Goal: Task Accomplishment & Management: Manage account settings

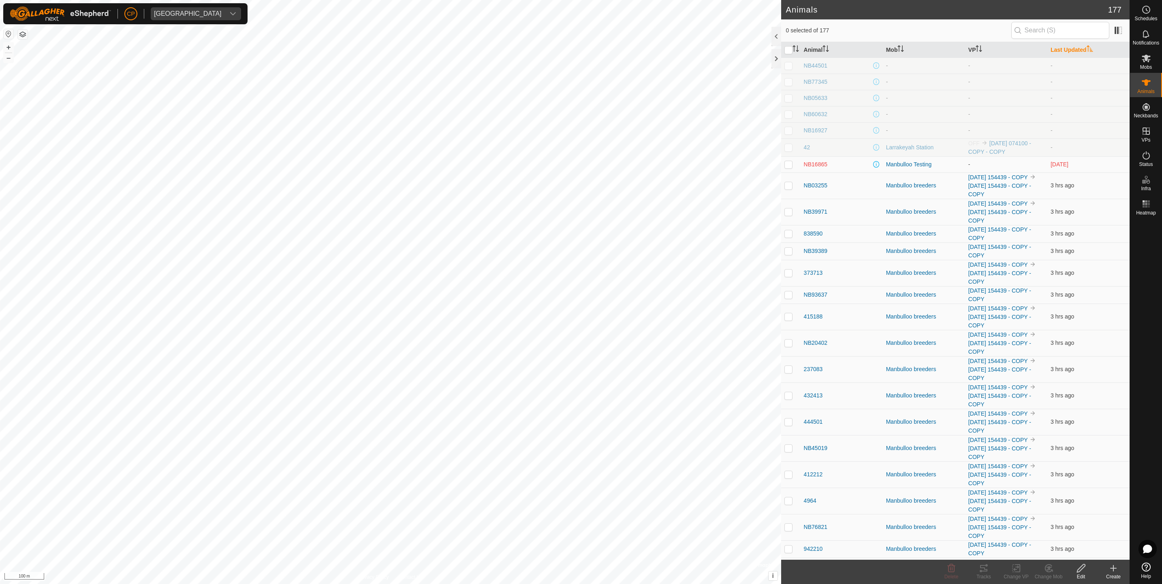
scroll to position [2127, 0]
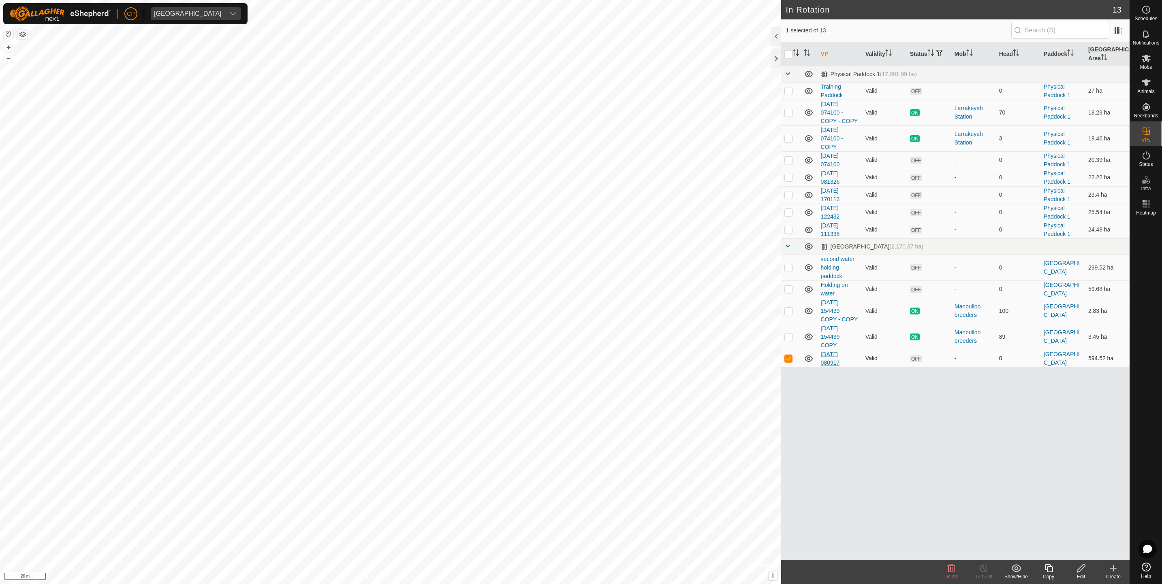
click at [833, 351] on link "[DATE] 080917" at bounding box center [830, 358] width 19 height 15
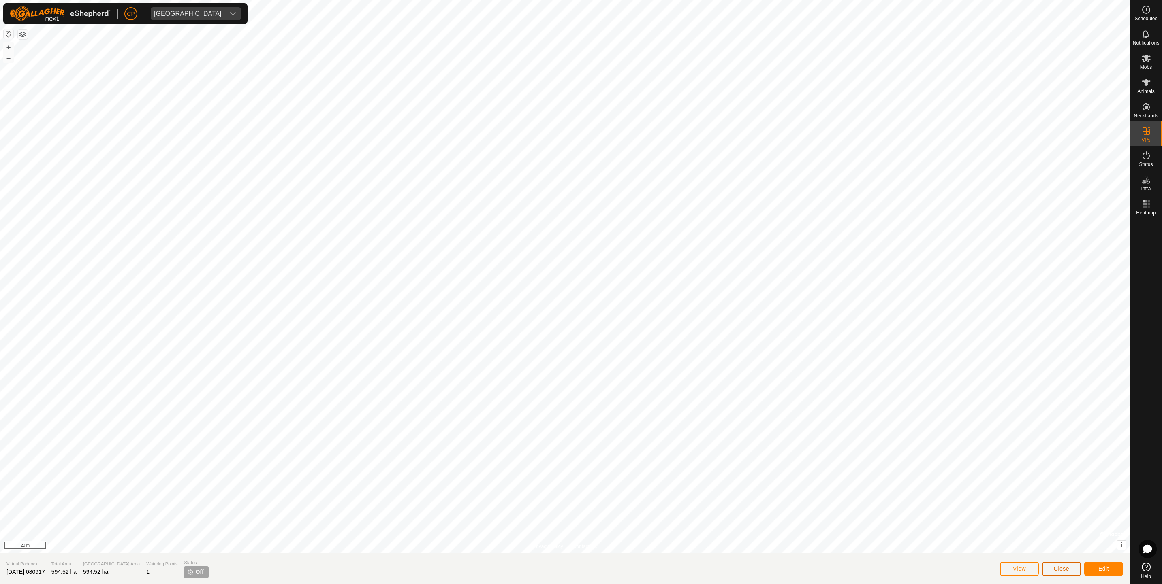
click at [1066, 570] on span "Close" at bounding box center [1061, 569] width 15 height 6
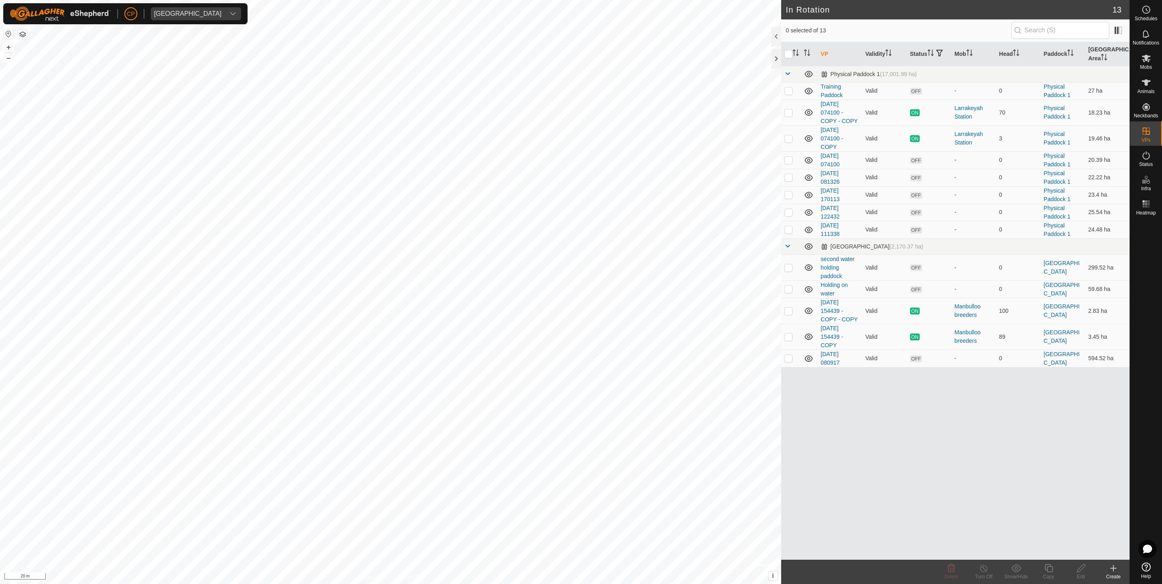
checkbox input "true"
click at [1047, 572] on icon at bounding box center [1048, 569] width 10 height 10
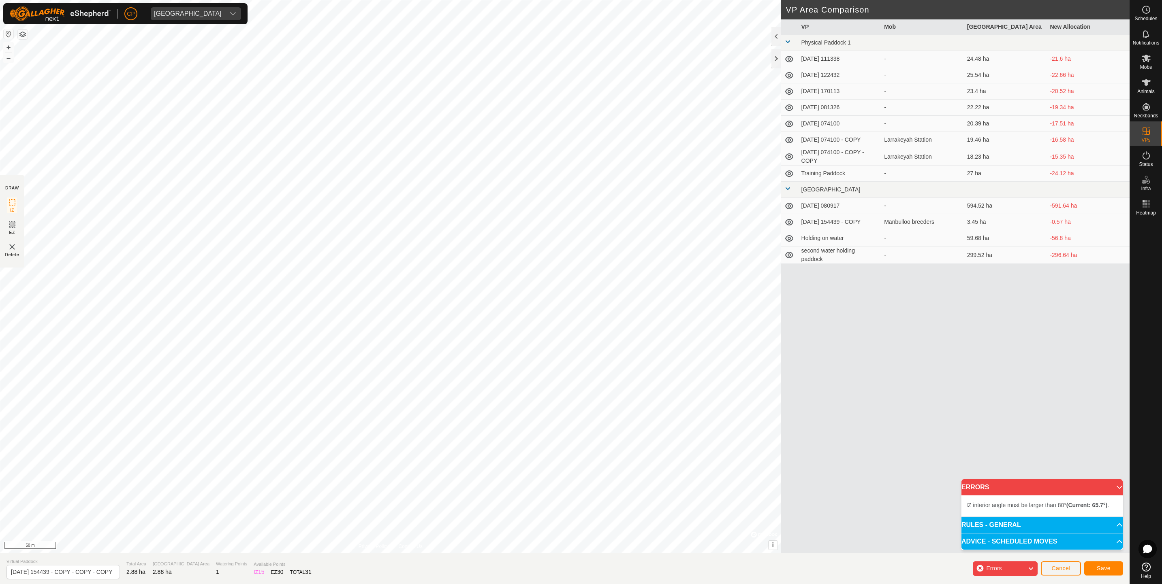
click at [320, 412] on div "IZ interior angle must be larger than 80° (Current: 65.7°) . + – ⇧ i © Mapbox ,…" at bounding box center [390, 277] width 781 height 554
click at [1101, 570] on span "Save" at bounding box center [1103, 569] width 14 height 6
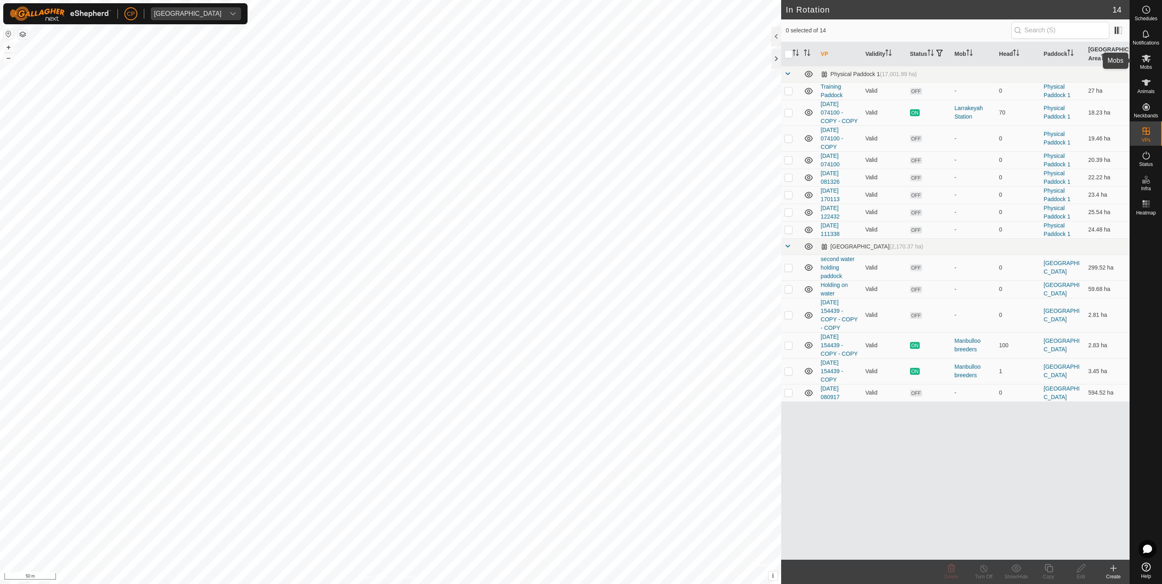
click at [1145, 63] on es-mob-svg-icon at bounding box center [1146, 58] width 15 height 13
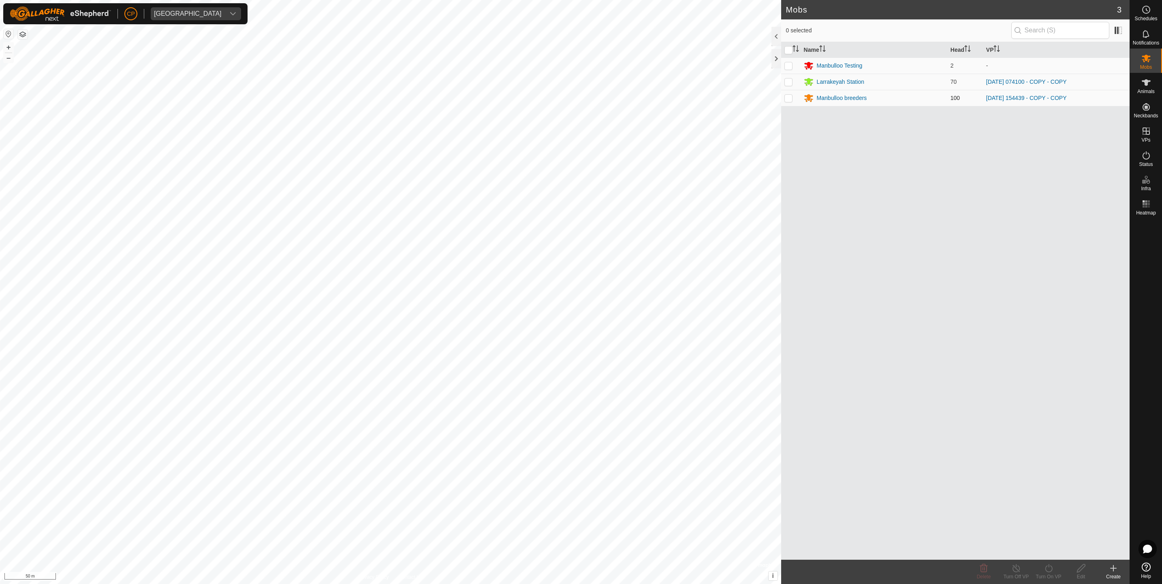
click at [790, 98] on p-checkbox at bounding box center [788, 98] width 8 height 6
checkbox input "true"
click at [1050, 570] on icon at bounding box center [1048, 569] width 10 height 10
click at [1045, 551] on link "Now" at bounding box center [1072, 550] width 80 height 16
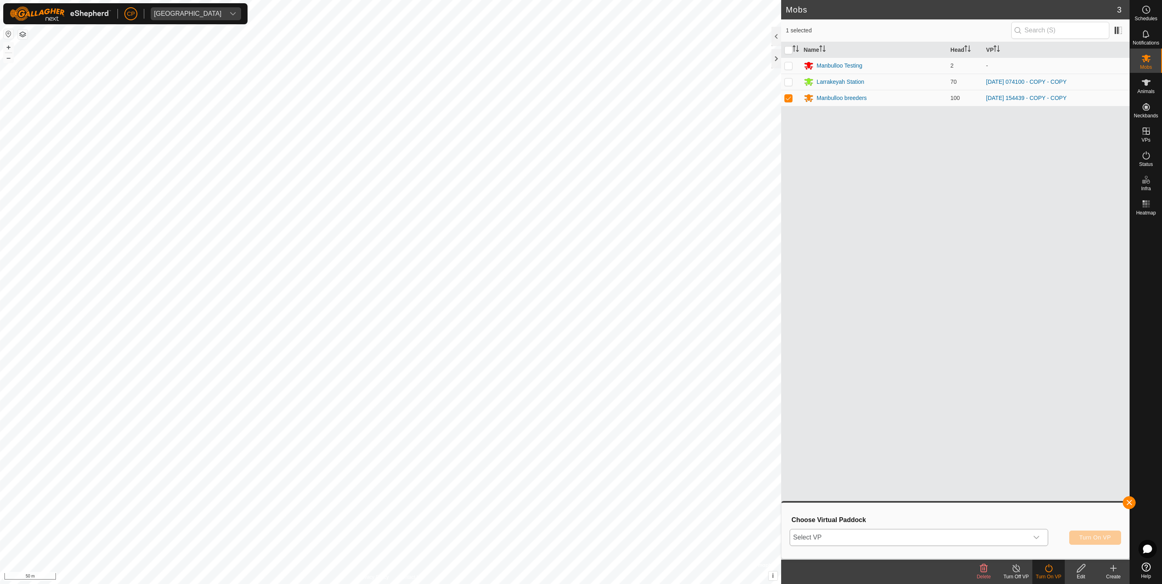
click at [921, 537] on span "Select VP" at bounding box center [909, 538] width 238 height 16
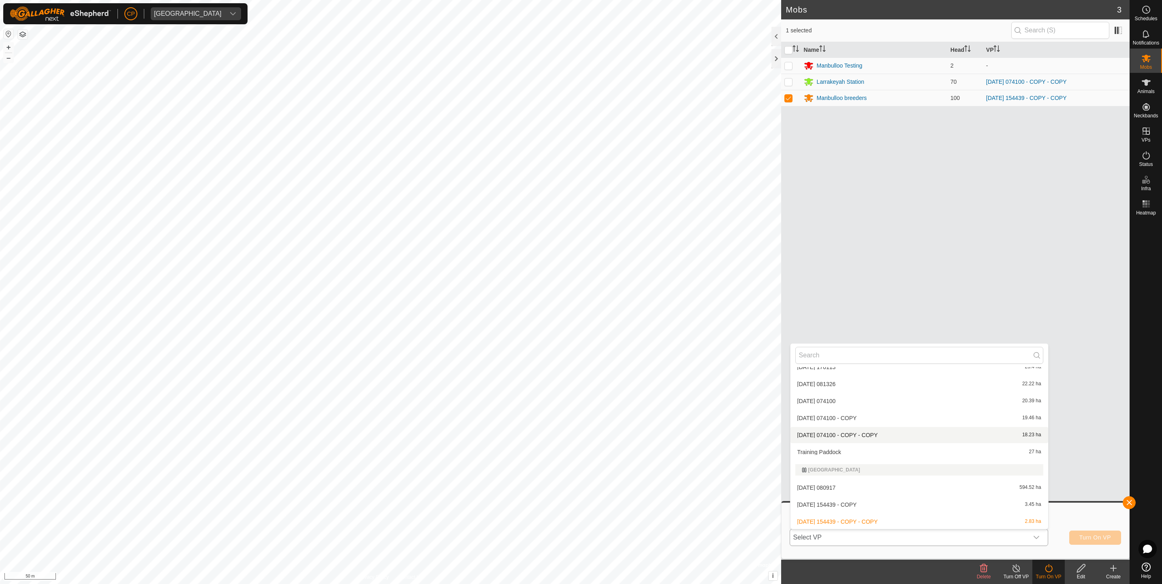
scroll to position [112, 0]
click at [853, 484] on li "[DATE] 154439 - COPY - COPY - COPY 2.81 ha" at bounding box center [919, 488] width 258 height 16
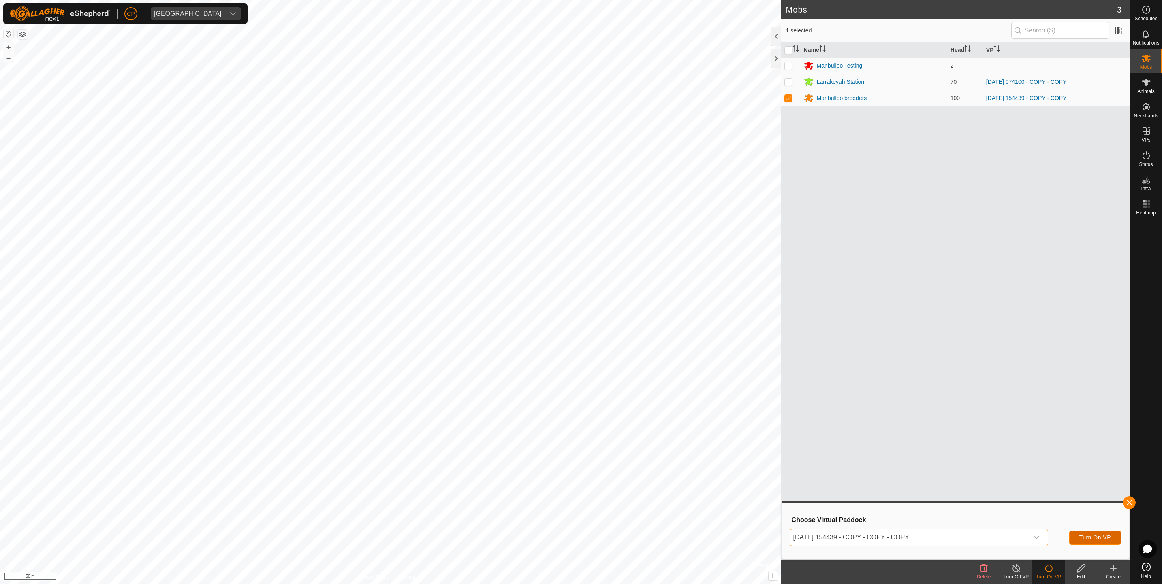
click at [1093, 536] on span "Turn On VP" at bounding box center [1095, 538] width 32 height 6
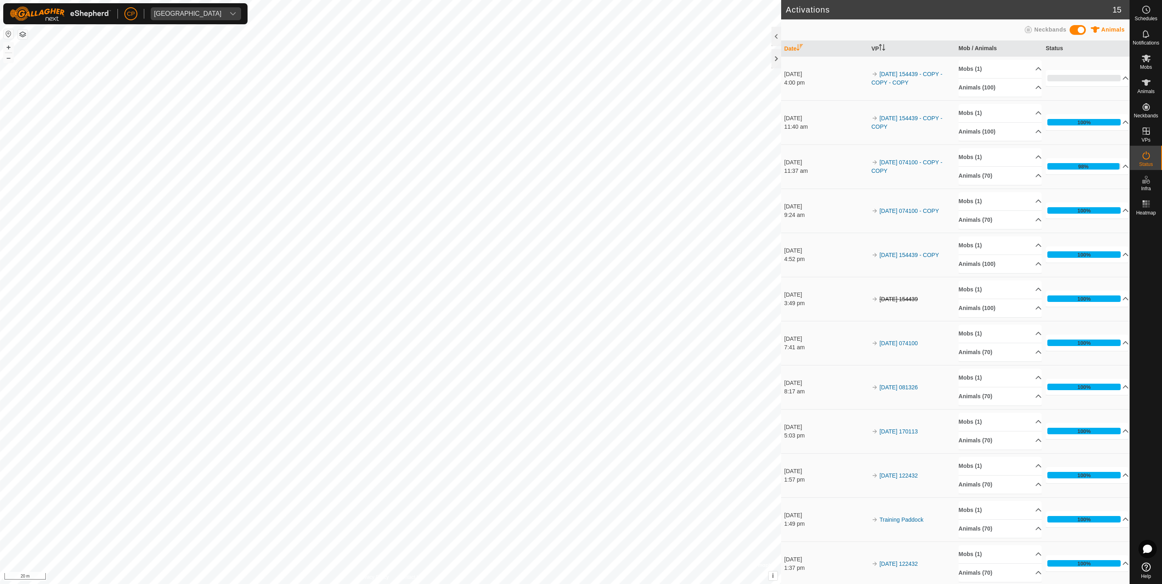
click at [254, 584] on html "CP Manbulloo Station Schedules Notifications Mobs Animals Neckbands VPs Status …" at bounding box center [581, 292] width 1162 height 584
click at [535, 584] on html "CP Manbulloo Station Schedules Notifications Mobs Animals Neckbands VPs Status …" at bounding box center [581, 292] width 1162 height 584
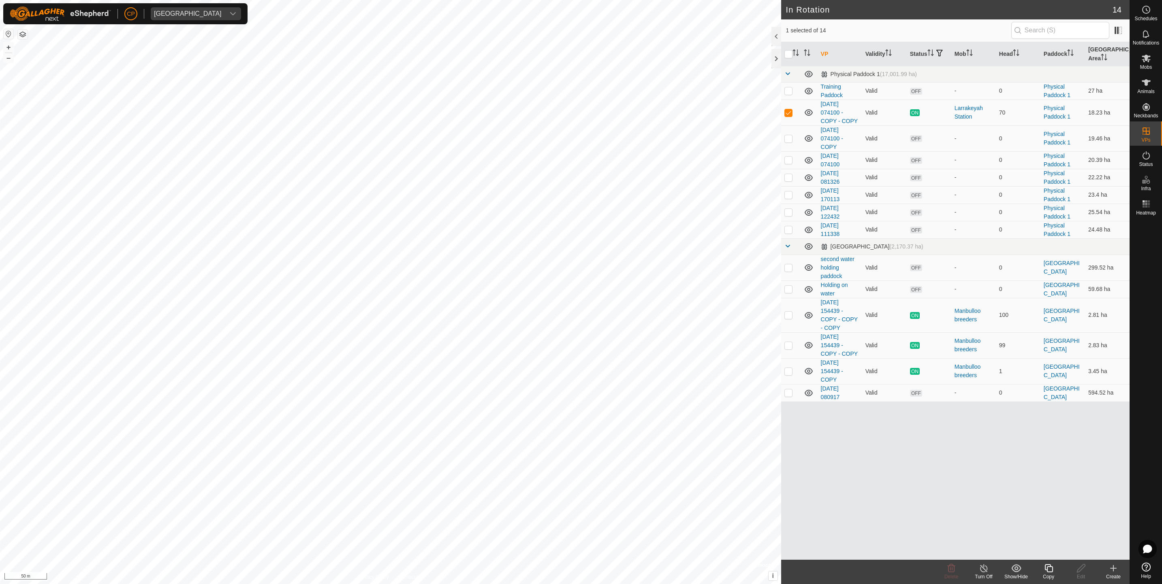
click at [1049, 572] on icon at bounding box center [1048, 569] width 10 height 10
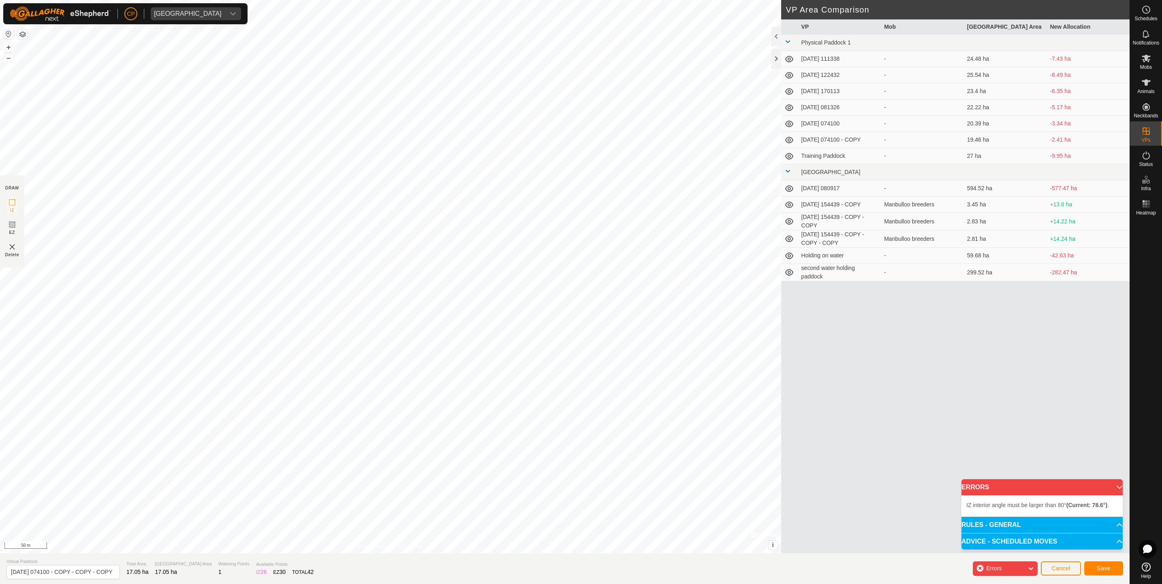
click at [609, 145] on div "IZ interior angle must be larger than 80° (Current: 78.6°) . + – ⇧ i © Mapbox ,…" at bounding box center [390, 277] width 781 height 554
click at [1101, 569] on span "Save" at bounding box center [1103, 569] width 14 height 6
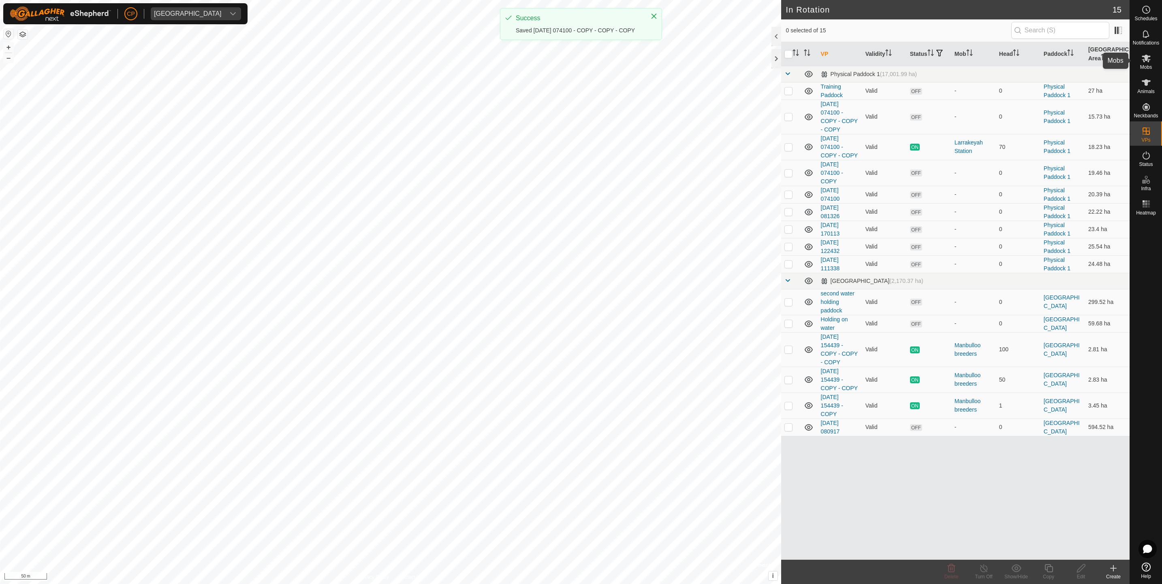
click at [1150, 63] on es-mob-svg-icon at bounding box center [1146, 58] width 15 height 13
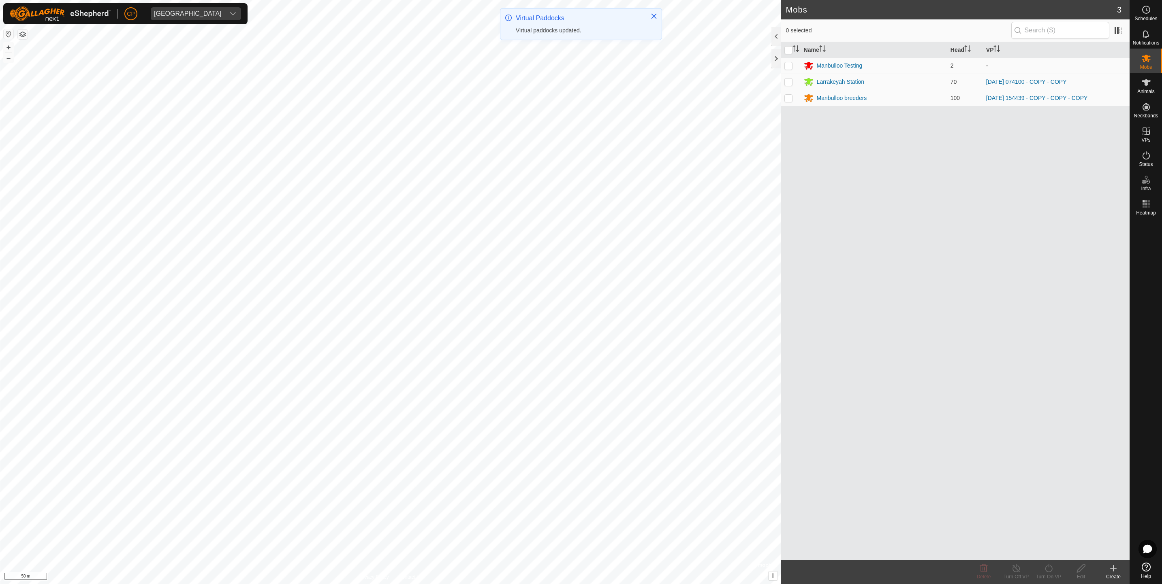
click at [788, 83] on p-checkbox at bounding box center [788, 82] width 8 height 6
checkbox input "true"
click at [1055, 572] on turn-on-svg-icon at bounding box center [1048, 569] width 32 height 10
click at [1042, 533] on link "Later" at bounding box center [1072, 533] width 80 height 16
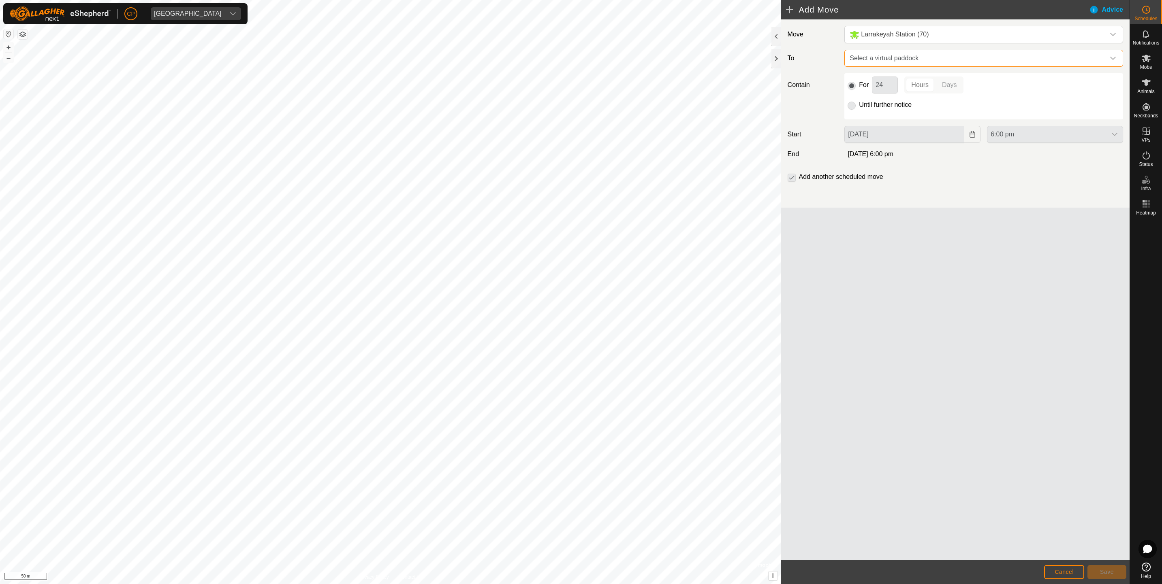
click at [873, 57] on span "Select a virtual paddock" at bounding box center [975, 58] width 258 height 16
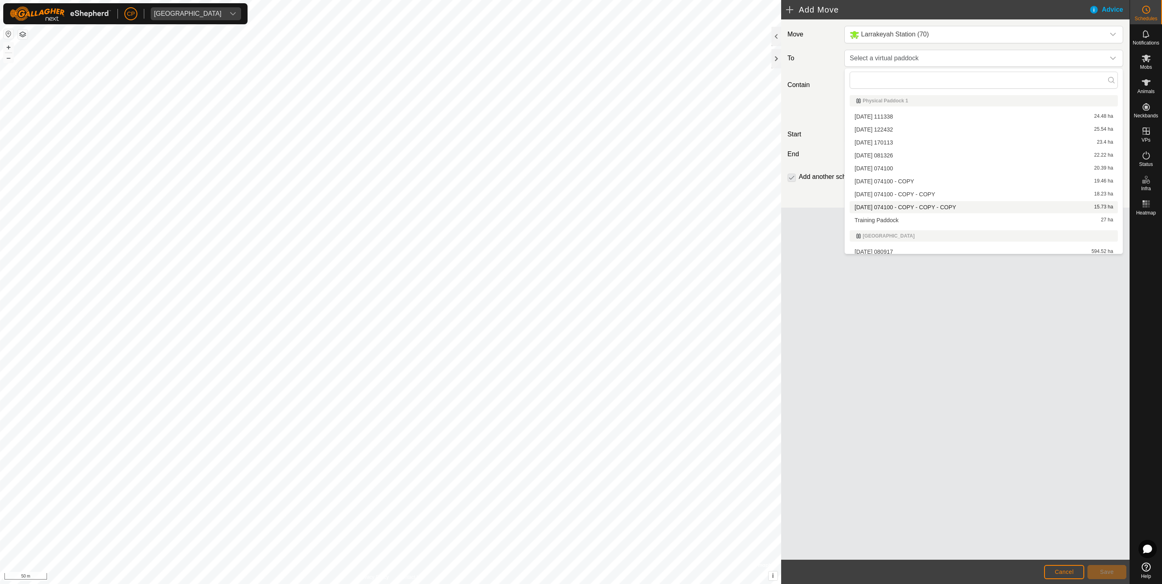
click at [872, 210] on li "[DATE] 074100 - COPY - COPY - COPY 15.73 ha" at bounding box center [983, 207] width 268 height 12
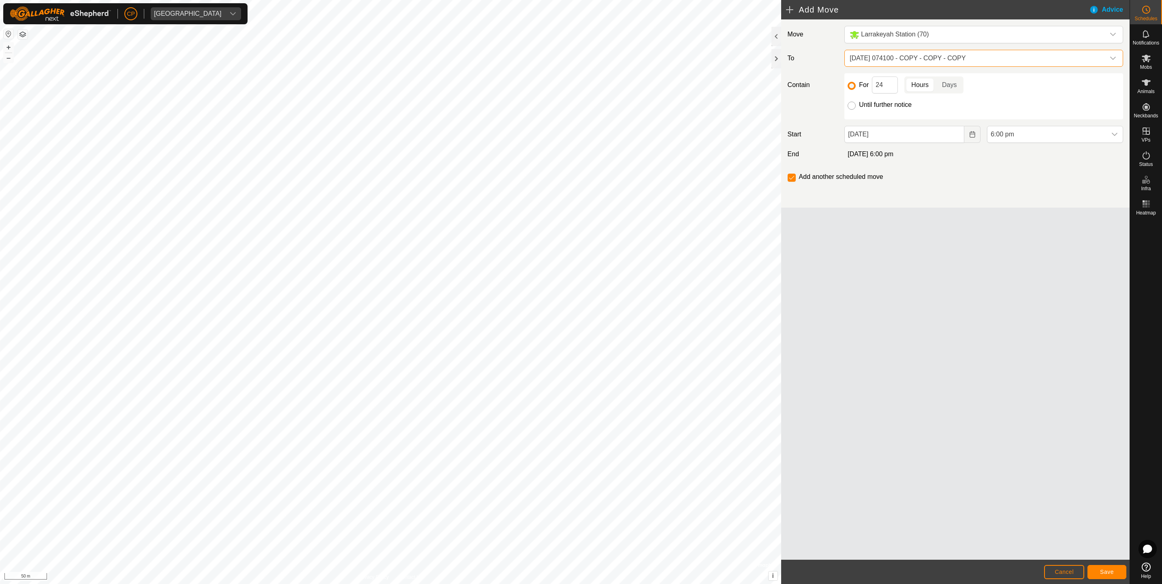
click at [850, 106] on input "Until further notice" at bounding box center [851, 106] width 8 height 8
radio input "true"
checkbox input "false"
click at [971, 137] on icon "Choose Date" at bounding box center [972, 134] width 6 height 6
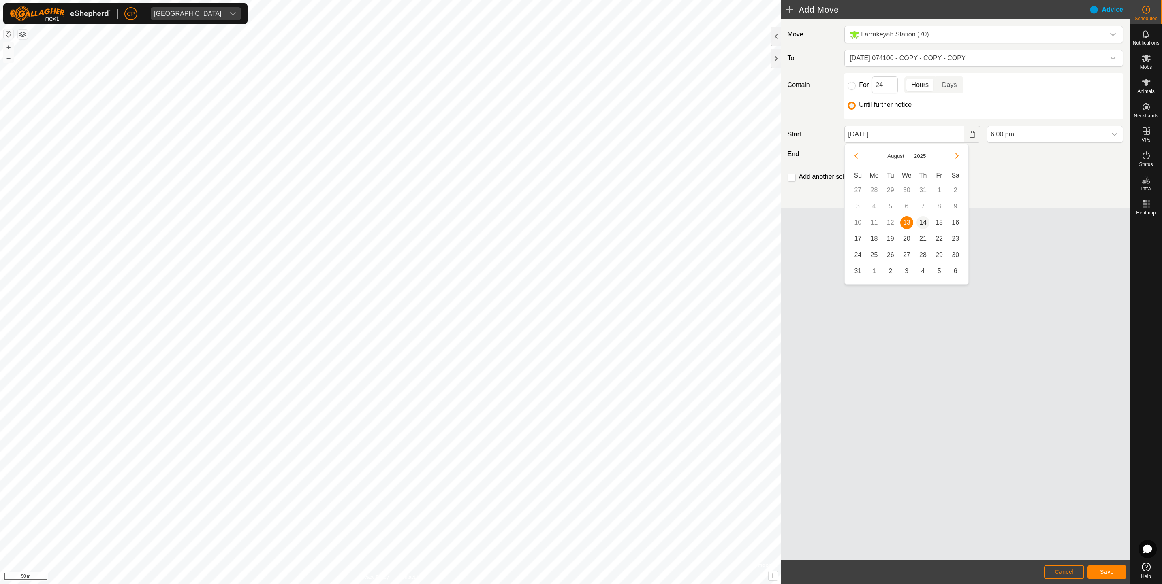
click at [926, 223] on span "14" at bounding box center [922, 222] width 13 height 13
type input "[DATE]"
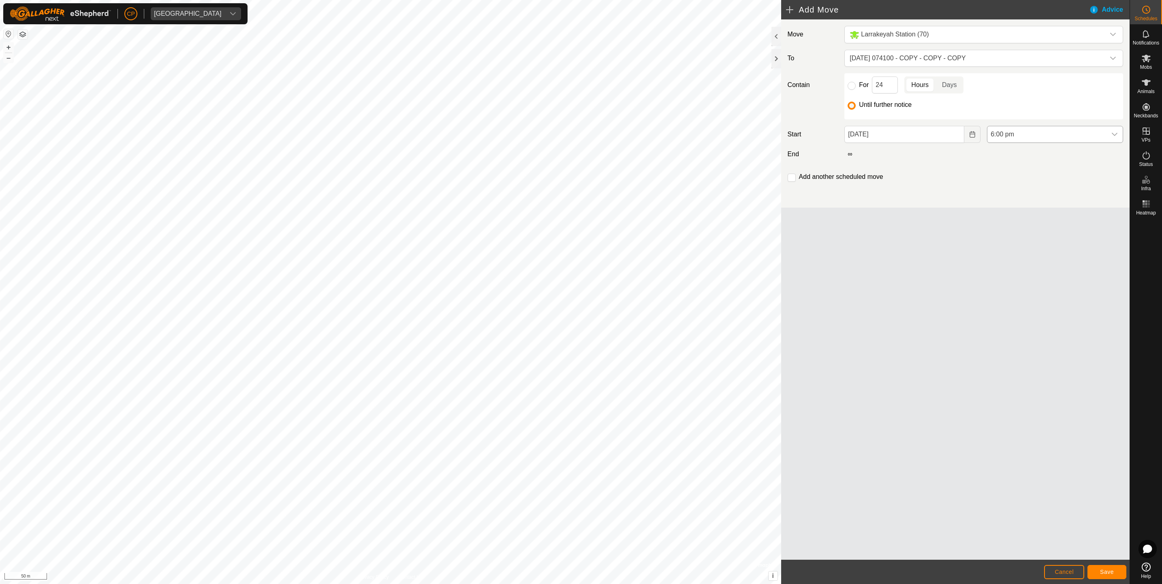
click at [1033, 134] on span "6:00 pm" at bounding box center [1046, 134] width 119 height 16
click at [1003, 200] on li "8:30 am" at bounding box center [1054, 200] width 135 height 16
click at [1100, 569] on span "Save" at bounding box center [1107, 572] width 14 height 6
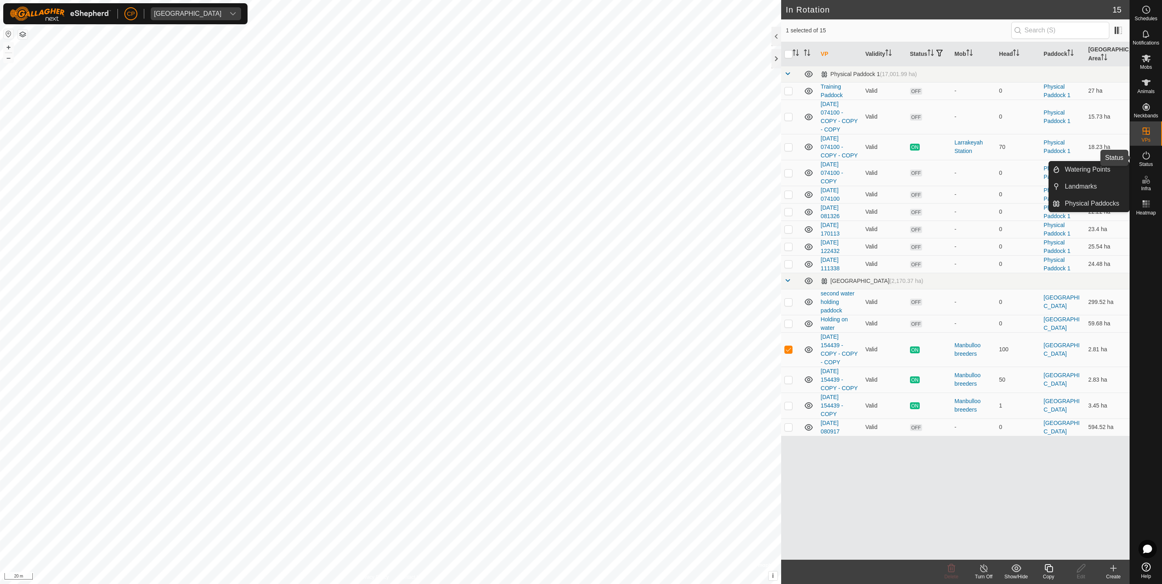
click at [1145, 158] on icon at bounding box center [1146, 156] width 10 height 10
checkbox input "false"
checkbox input "true"
checkbox input "false"
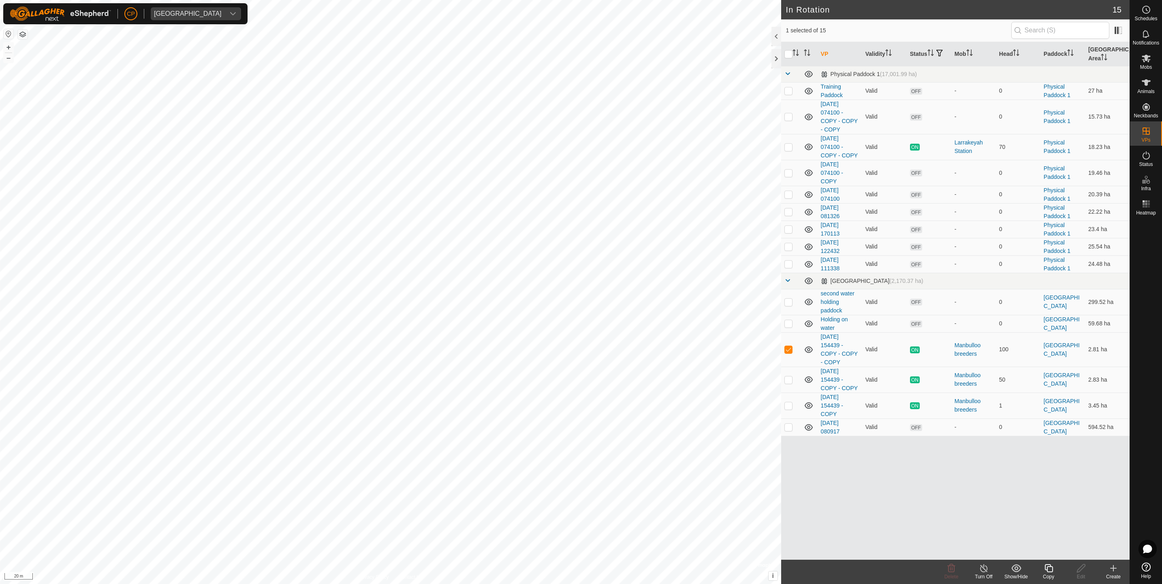
click at [1046, 575] on div "Copy" at bounding box center [1048, 577] width 32 height 7
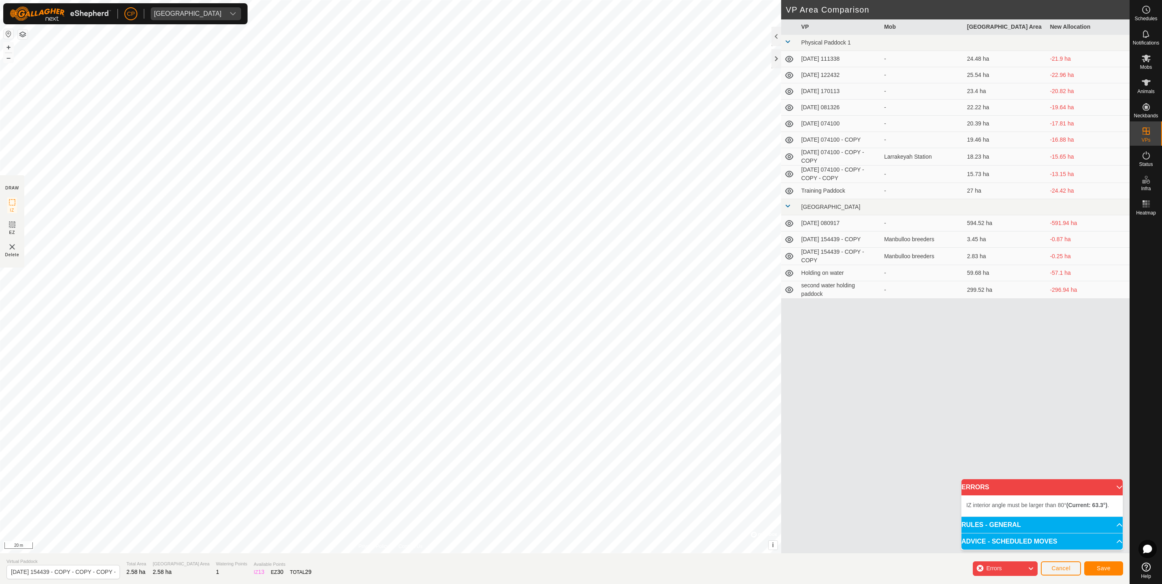
click at [260, 313] on div "IZ interior angle must be larger than 80° (Current: 63.3°) . + – ⇧ i © Mapbox ,…" at bounding box center [390, 277] width 781 height 554
click at [1096, 564] on button "Save" at bounding box center [1103, 569] width 39 height 14
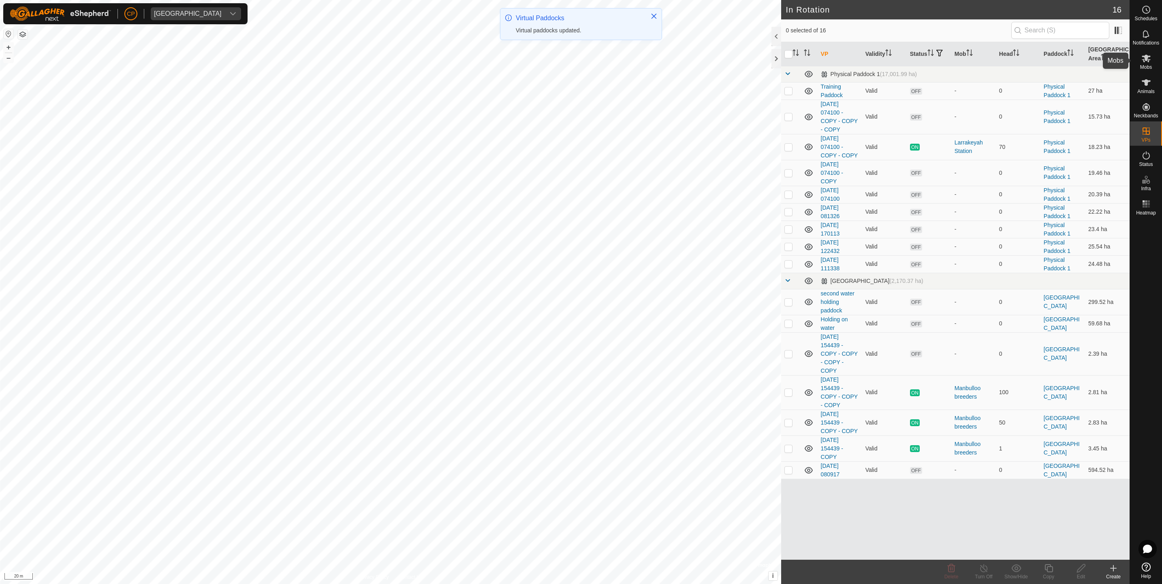
drag, startPoint x: 1141, startPoint y: 62, endPoint x: 1146, endPoint y: 60, distance: 5.4
click at [1142, 62] on icon at bounding box center [1146, 58] width 10 height 10
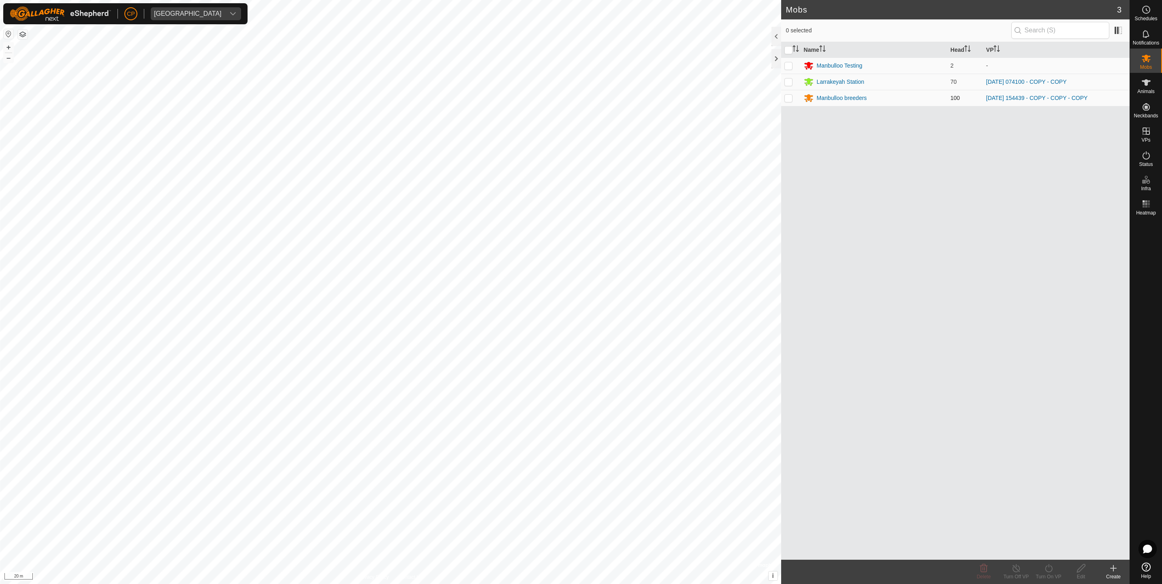
click at [792, 98] on td at bounding box center [790, 98] width 19 height 16
checkbox input "true"
click at [1049, 575] on div "Turn On VP" at bounding box center [1048, 577] width 32 height 7
click at [1043, 534] on link "Later" at bounding box center [1072, 533] width 80 height 16
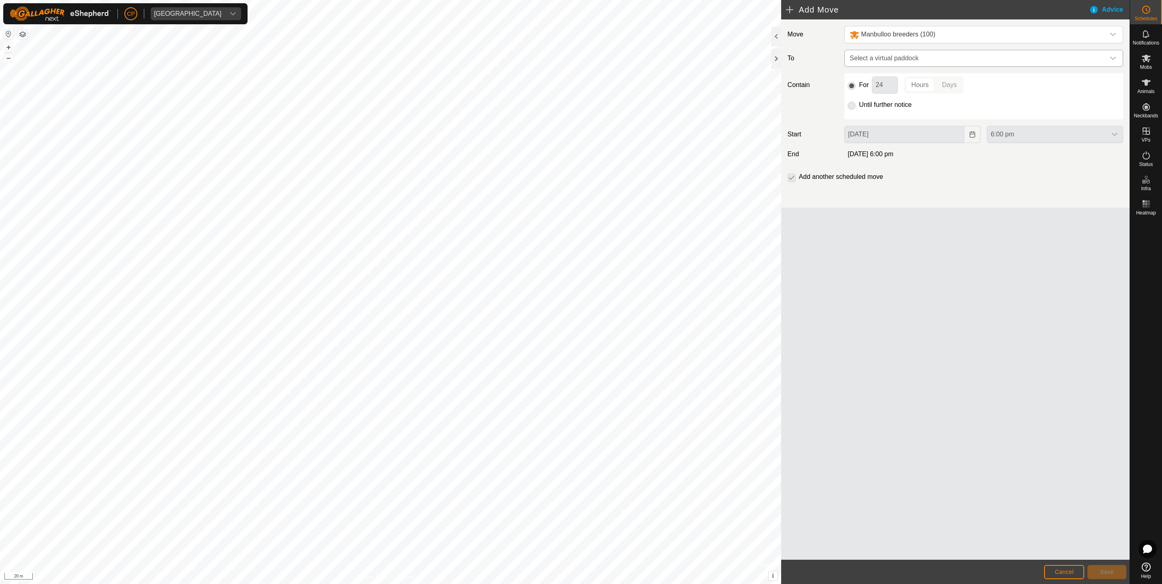
click at [875, 57] on span "Select a virtual paddock" at bounding box center [975, 58] width 258 height 16
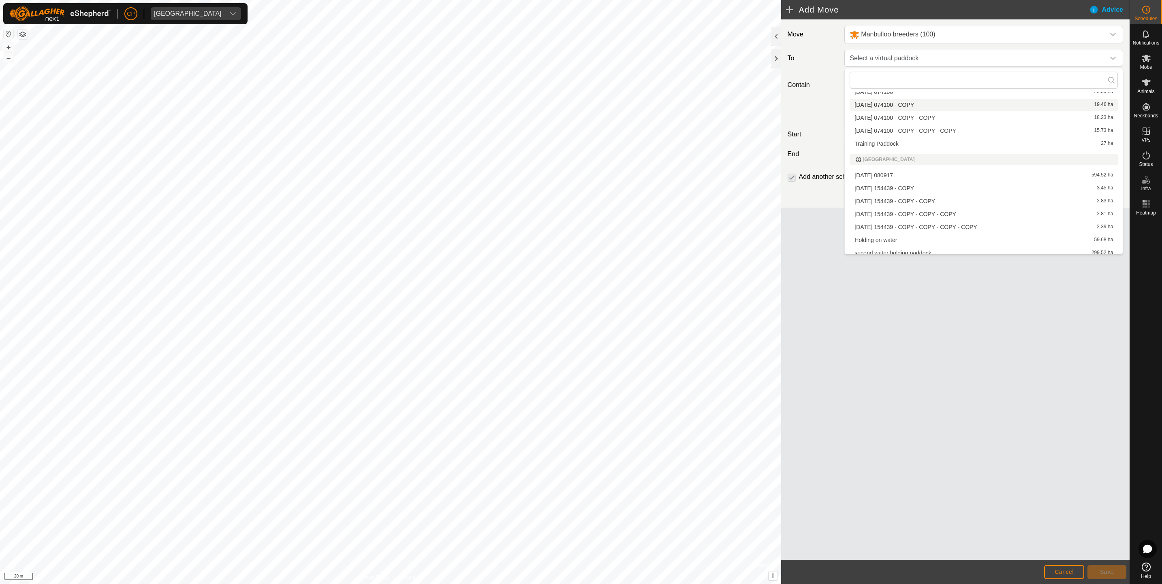
scroll to position [81, 0]
click at [900, 219] on li "[DATE] 154439 - COPY - COPY - COPY - COPY 2.39 ha" at bounding box center [983, 222] width 268 height 12
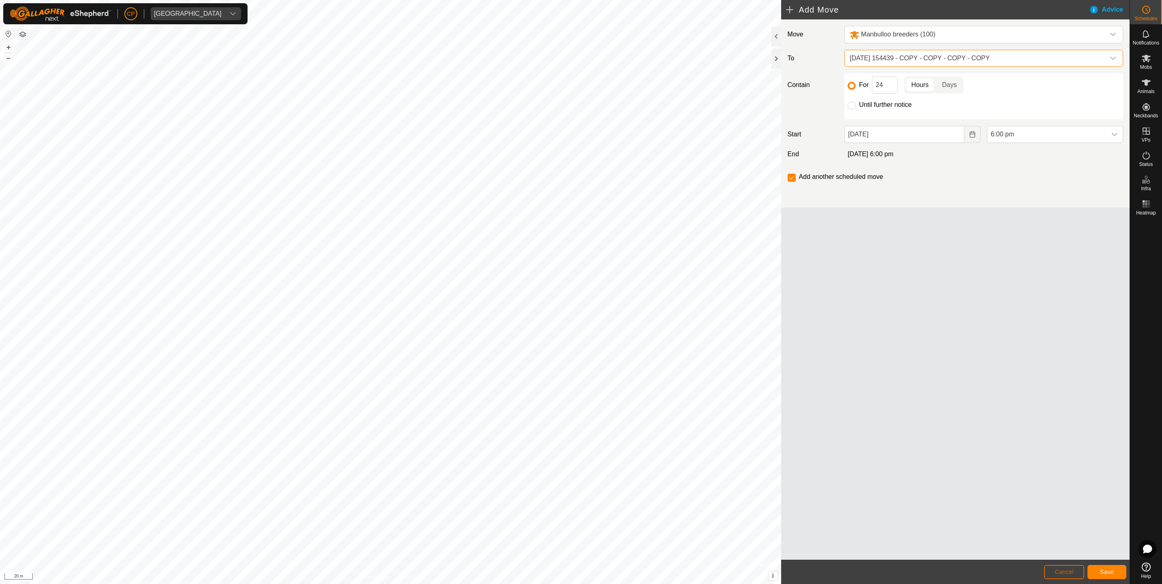
click at [1058, 571] on span "Cancel" at bounding box center [1063, 572] width 19 height 6
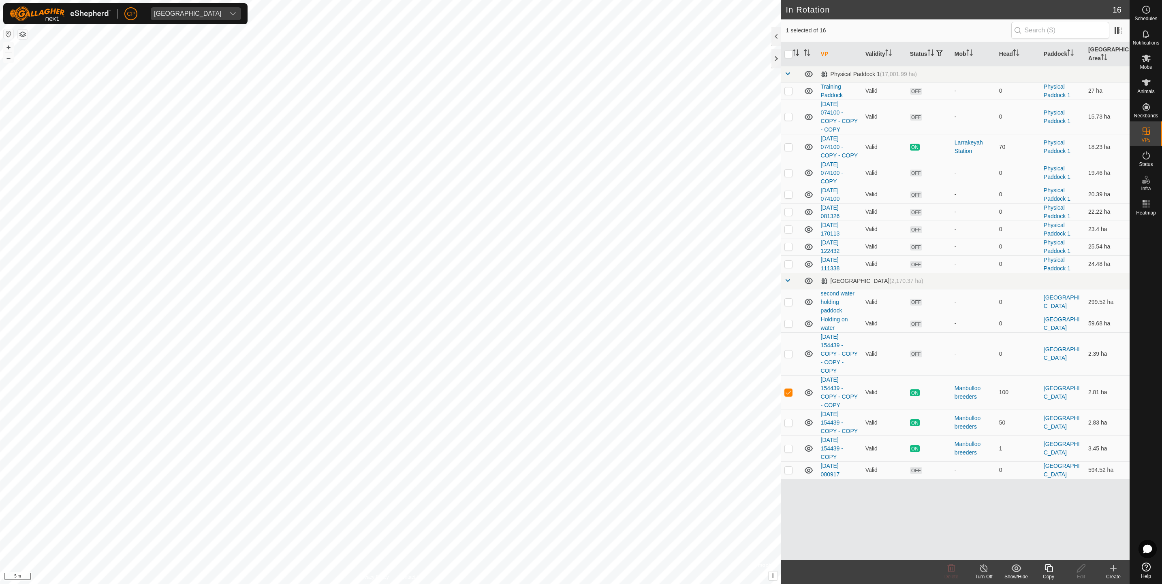
click at [612, 584] on html "CP Manbulloo Station Schedules Notifications Mobs Animals Neckbands VPs Status …" at bounding box center [581, 292] width 1162 height 584
checkbox input "true"
checkbox input "false"
click at [1079, 572] on icon at bounding box center [1081, 569] width 8 height 8
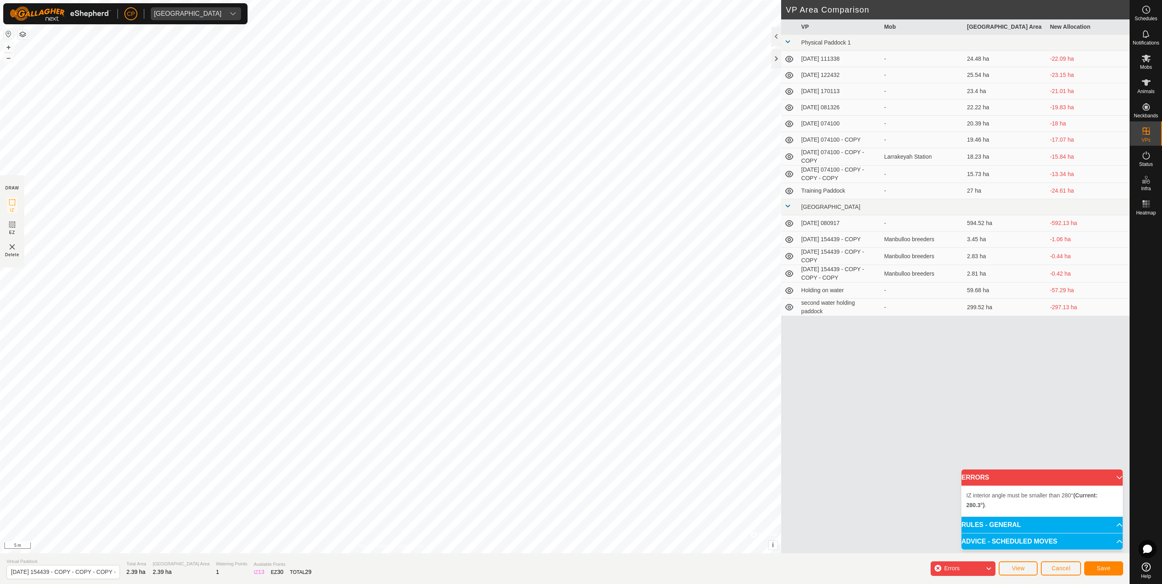
click at [497, 411] on div "IZ interior angle must be smaller than 280° (Current: 280.3°) . + – ⇧ i © Mapbo…" at bounding box center [390, 277] width 781 height 554
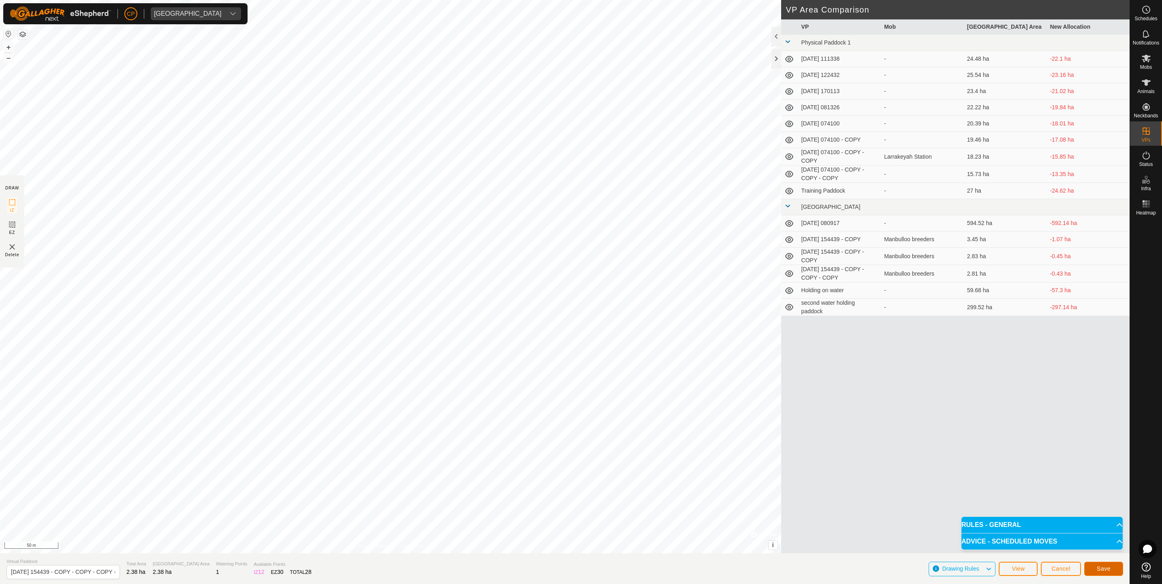
click at [1109, 569] on span "Save" at bounding box center [1103, 569] width 14 height 6
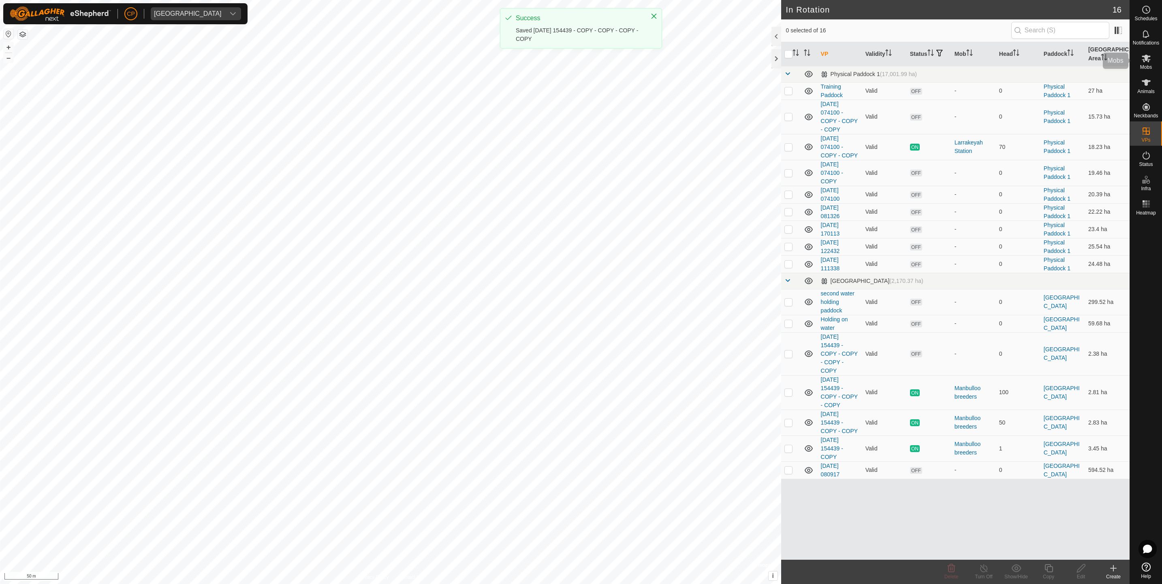
click at [1148, 67] on span "Mobs" at bounding box center [1146, 67] width 12 height 5
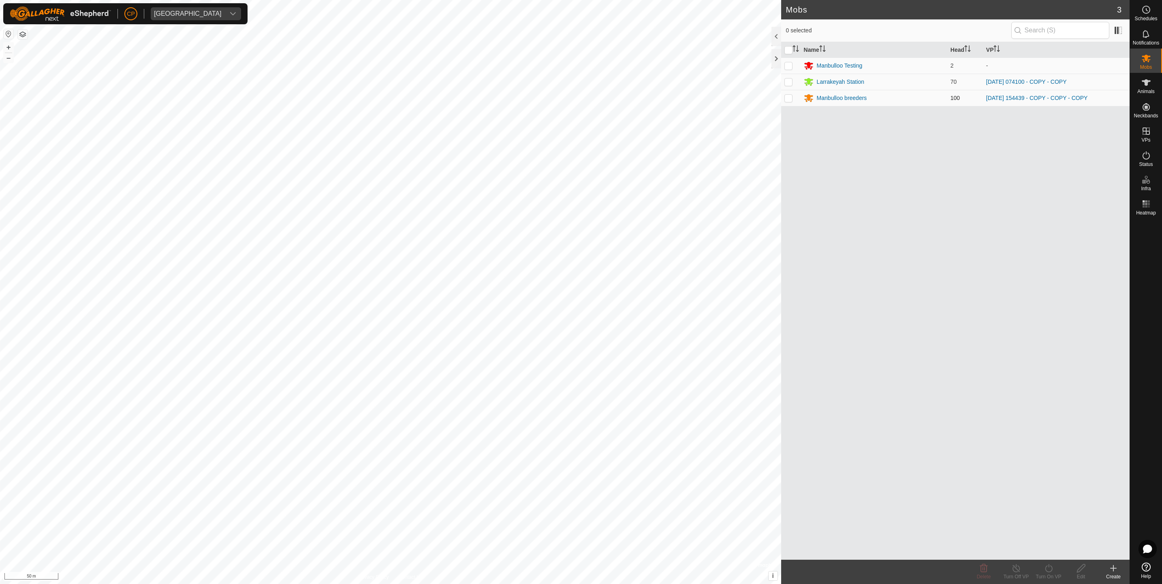
click at [787, 96] on p-checkbox at bounding box center [788, 98] width 8 height 6
checkbox input "true"
click at [1045, 574] on div "Turn On VP" at bounding box center [1048, 577] width 32 height 7
click at [1044, 534] on link "Later" at bounding box center [1072, 533] width 80 height 16
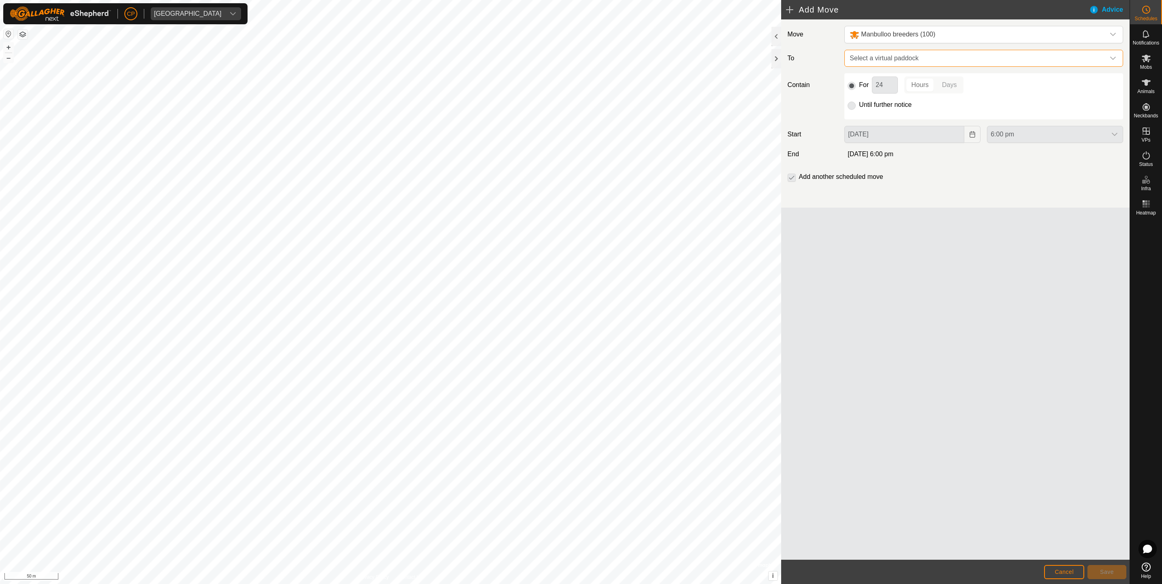
click at [869, 61] on span "Select a virtual paddock" at bounding box center [975, 58] width 258 height 16
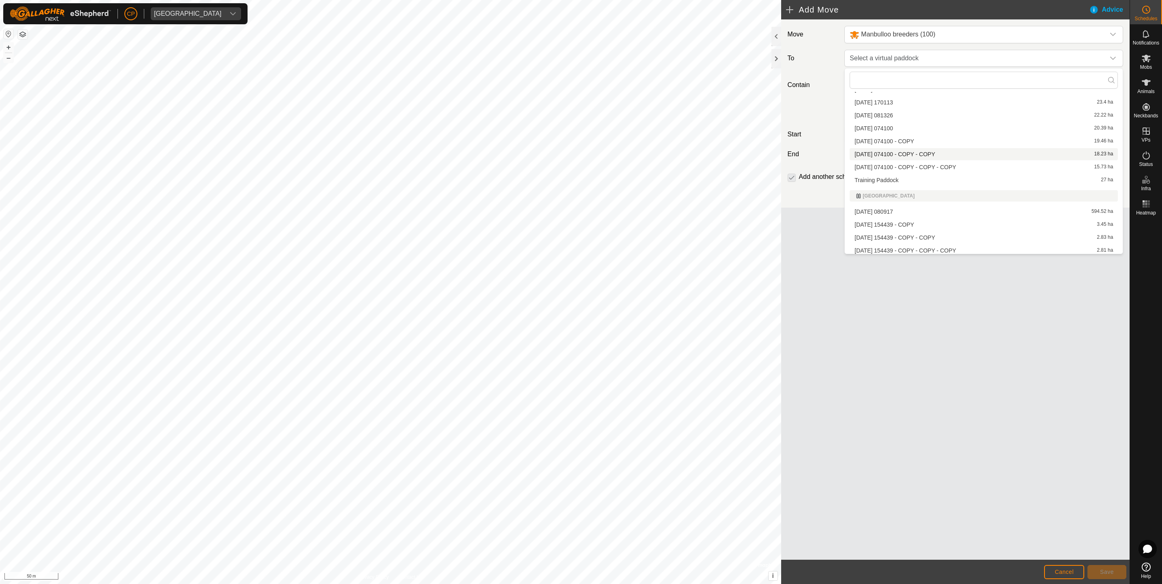
scroll to position [81, 0]
click at [913, 222] on li "[DATE] 154439 - COPY - COPY - COPY - COPY 2.38 ha" at bounding box center [983, 222] width 268 height 12
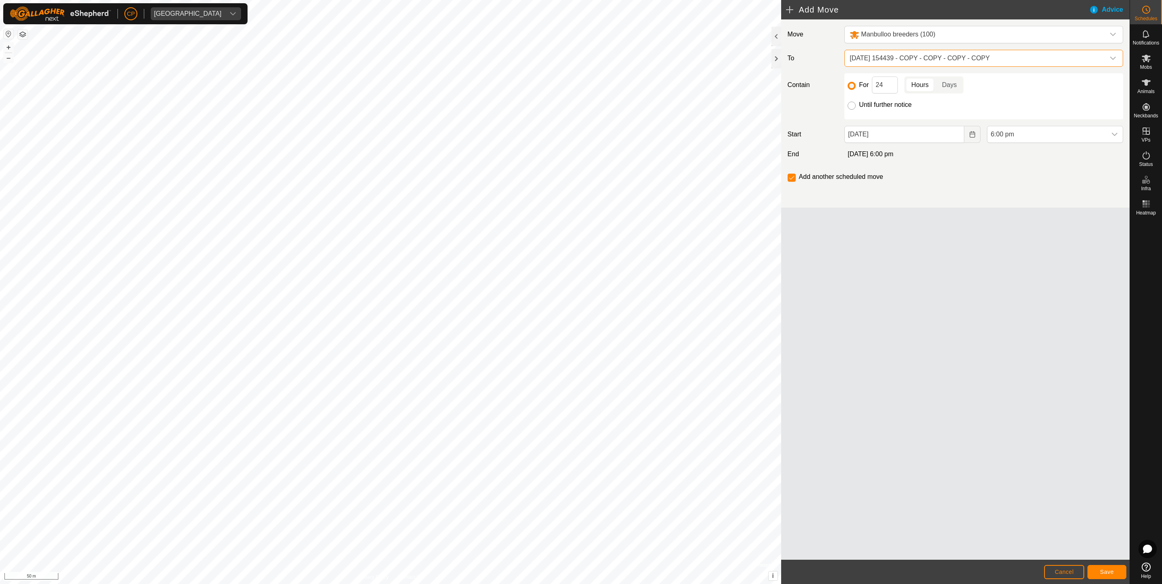
click at [849, 107] on input "Until further notice" at bounding box center [851, 106] width 8 height 8
radio input "true"
checkbox input "false"
click at [884, 138] on input "[DATE]" at bounding box center [904, 134] width 120 height 17
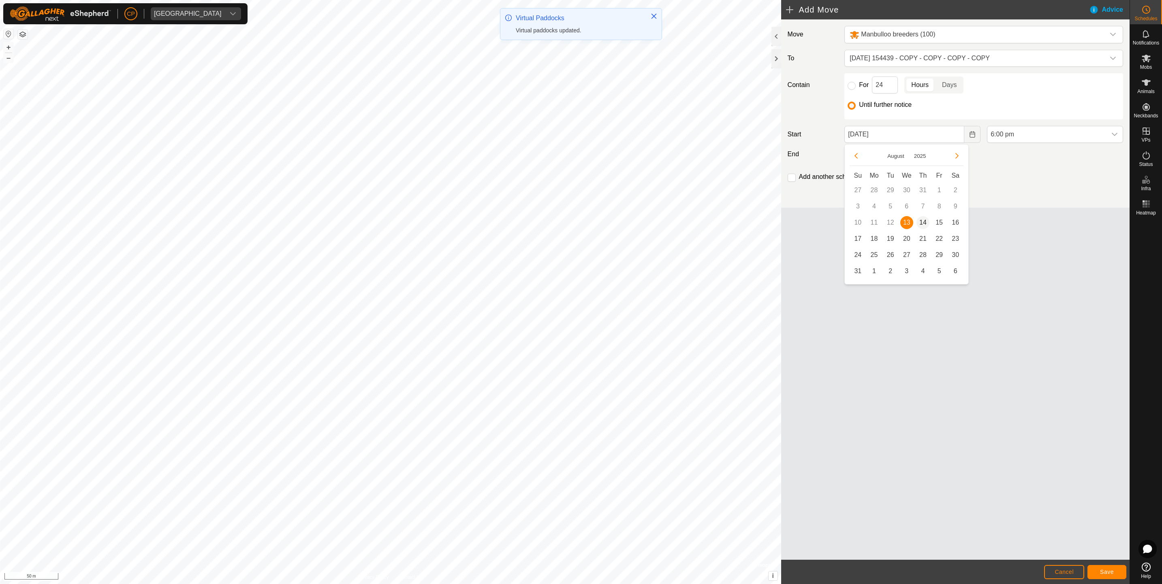
click at [924, 220] on span "14" at bounding box center [922, 222] width 13 height 13
type input "[DATE]"
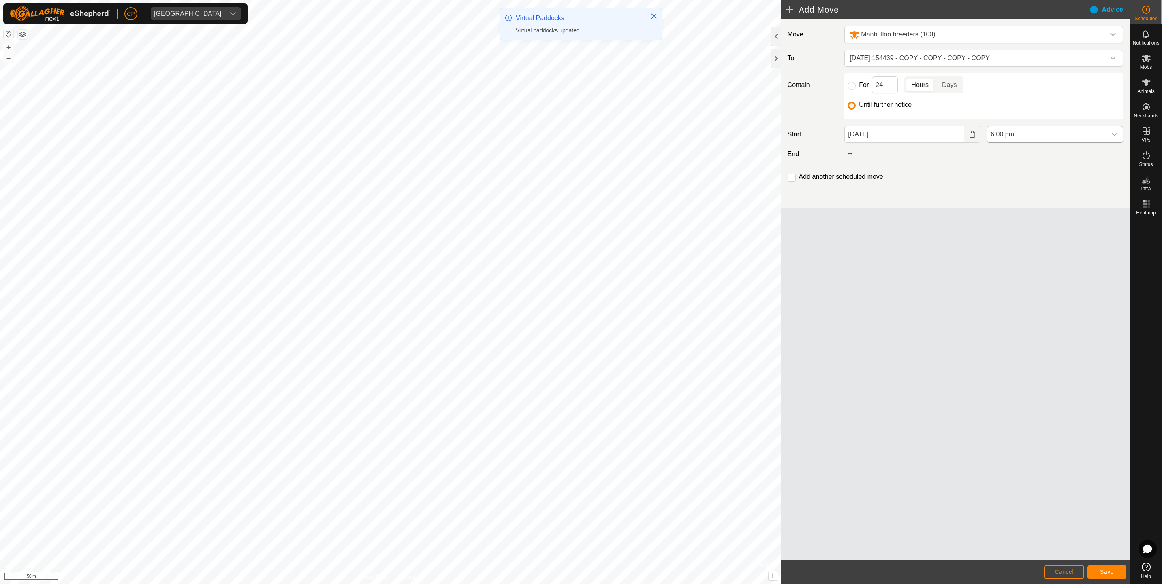
click at [1019, 139] on span "6:00 pm" at bounding box center [1046, 134] width 119 height 16
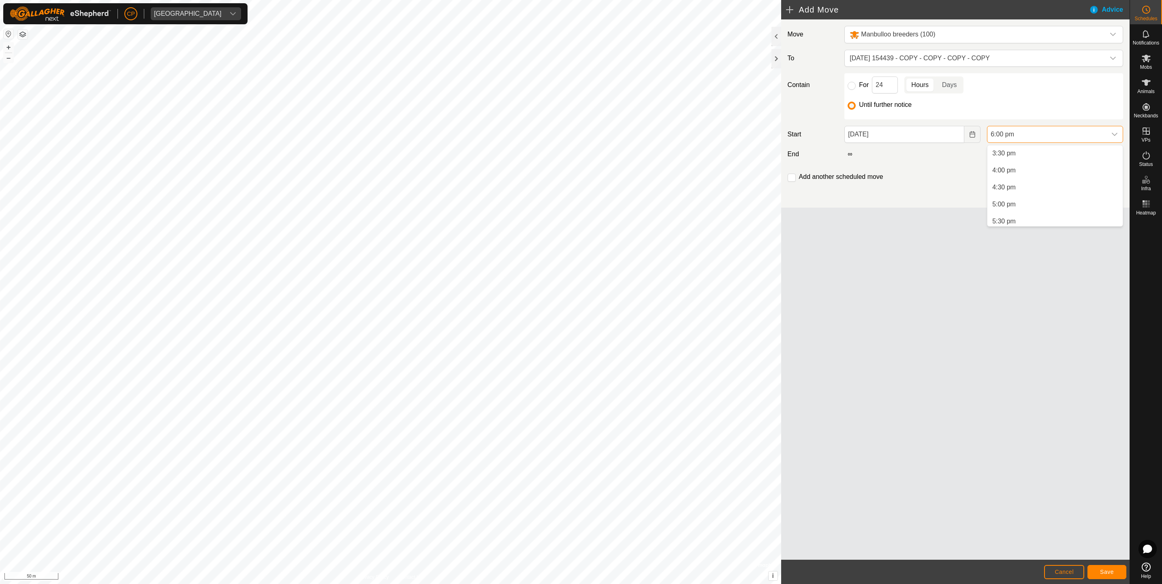
scroll to position [423, 0]
click at [1016, 155] on li "12:30 pm" at bounding box center [1054, 156] width 135 height 16
click at [1110, 575] on span "Save" at bounding box center [1107, 572] width 14 height 6
